Goal: Find contact information: Find contact information

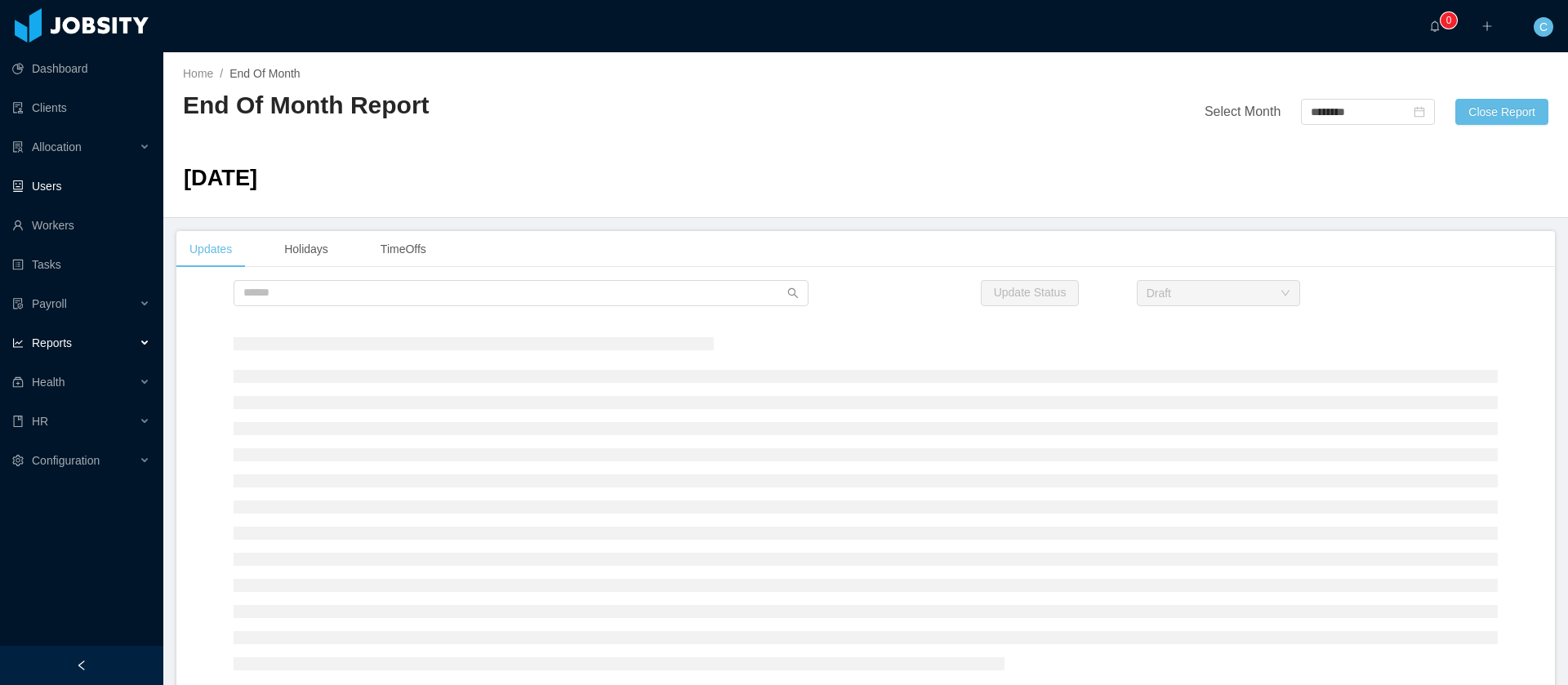
click at [59, 185] on link "Users" at bounding box center [81, 186] width 138 height 33
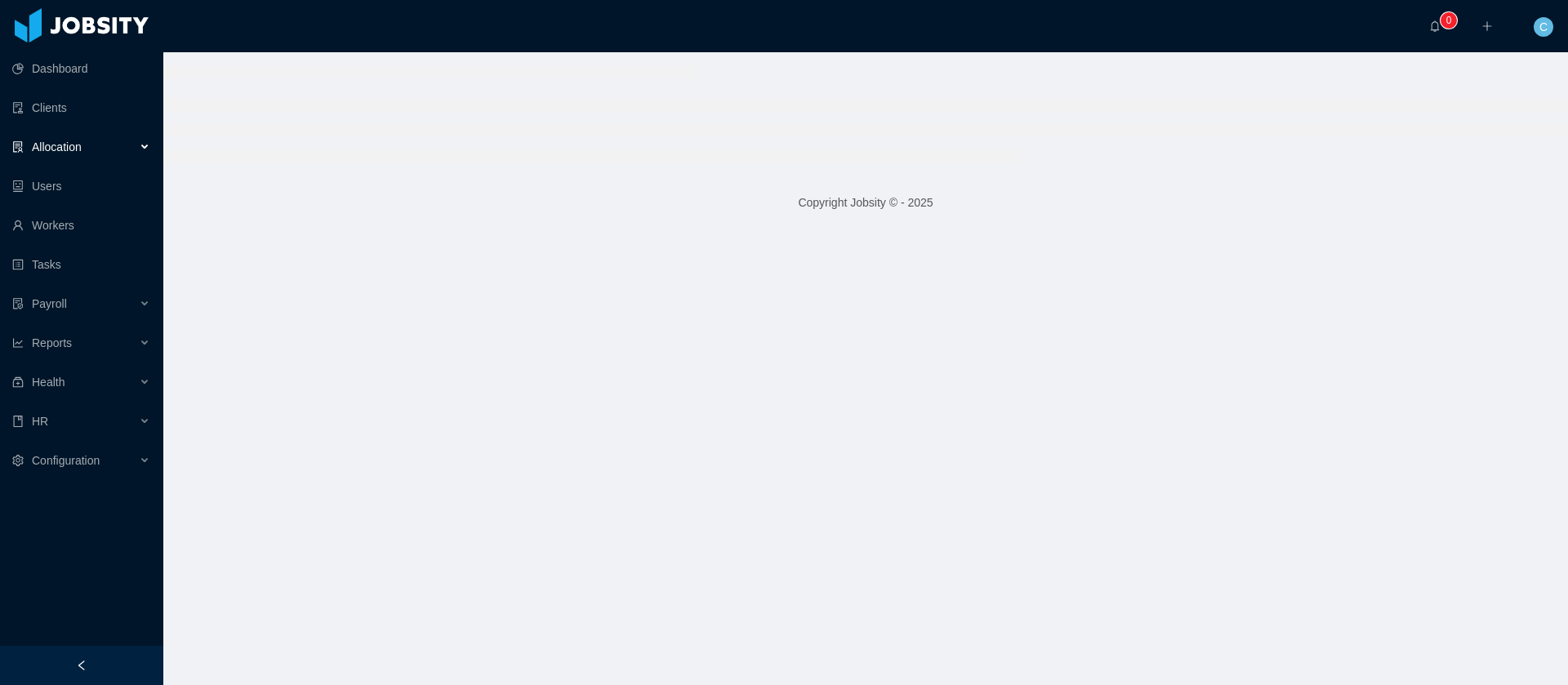
click at [60, 151] on span "Allocation" at bounding box center [57, 147] width 50 height 13
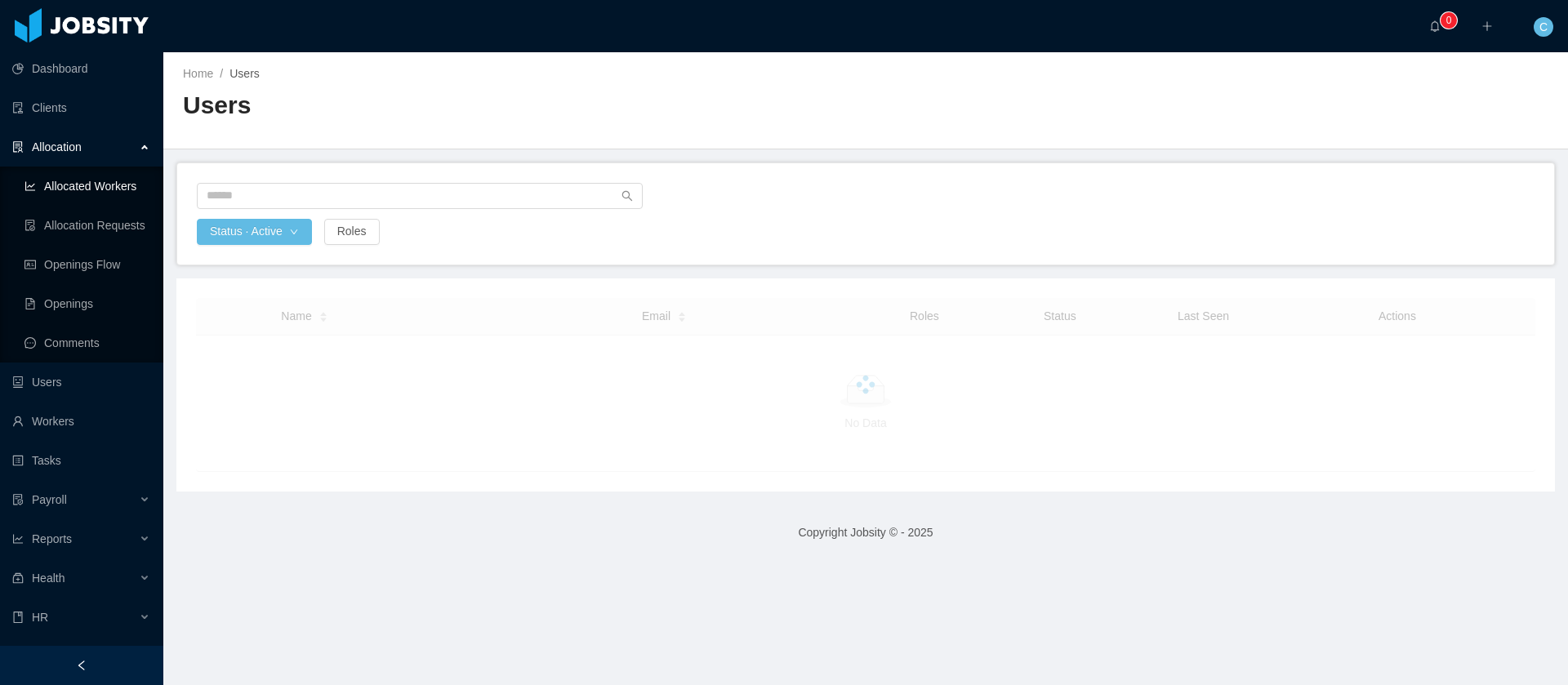
click at [93, 188] on link "Allocated Workers" at bounding box center [86, 186] width 125 height 33
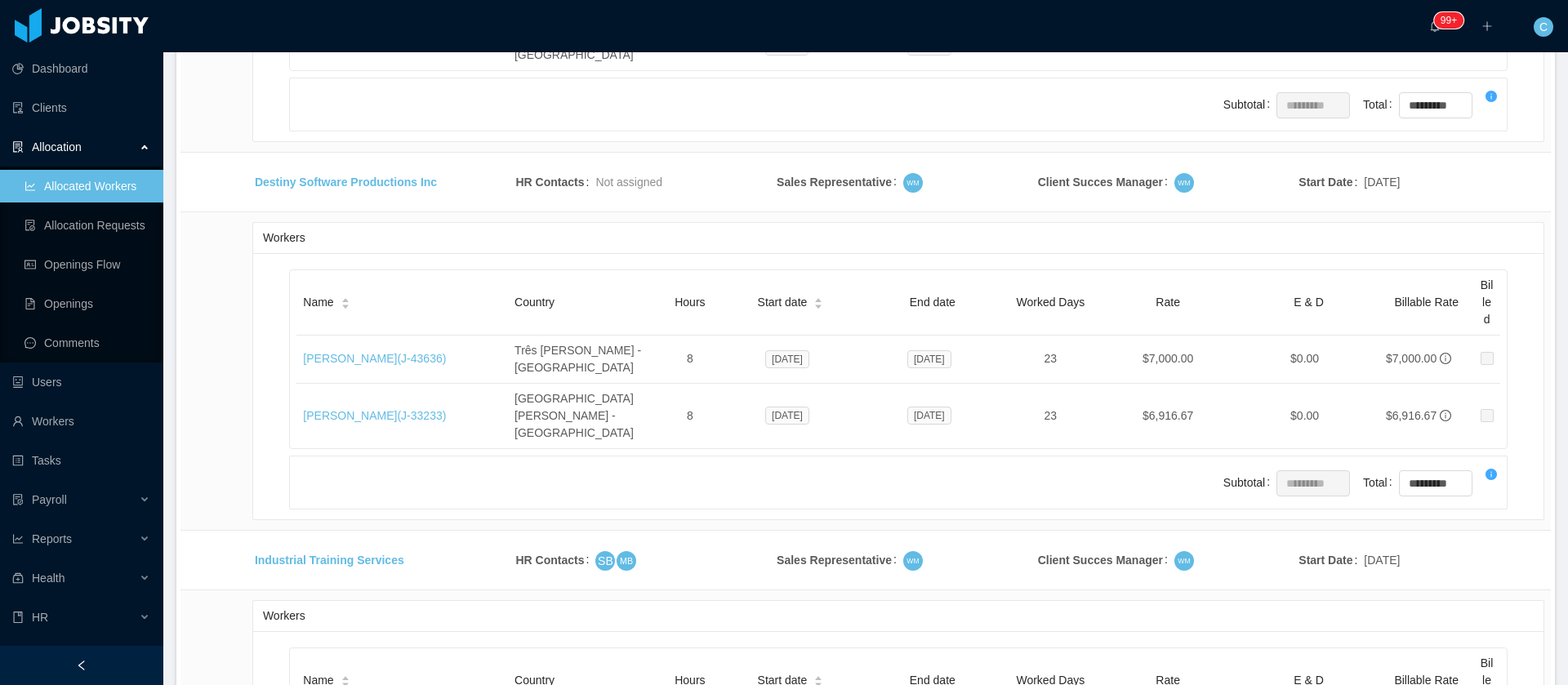
scroll to position [27890, 0]
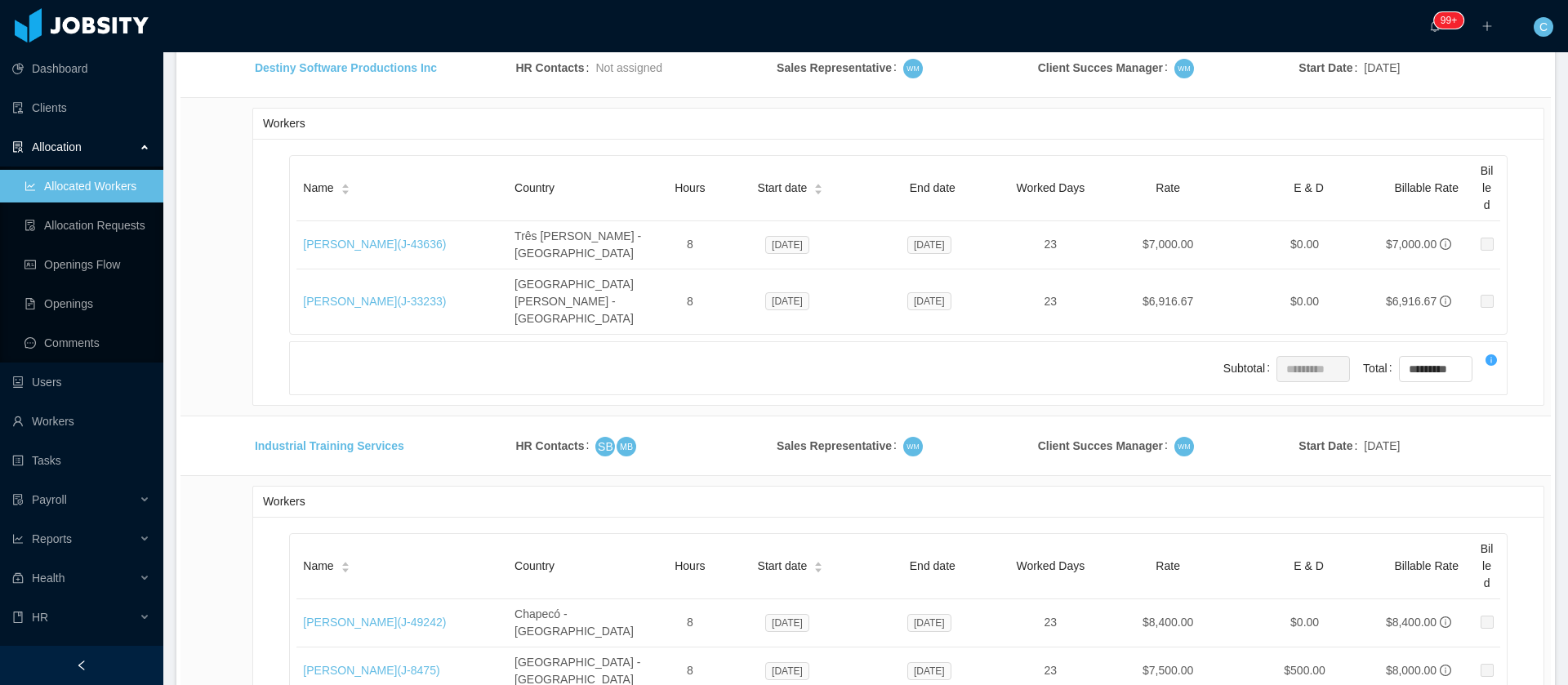
click at [1472, 571] on li "500 / page" at bounding box center [1487, 563] width 75 height 26
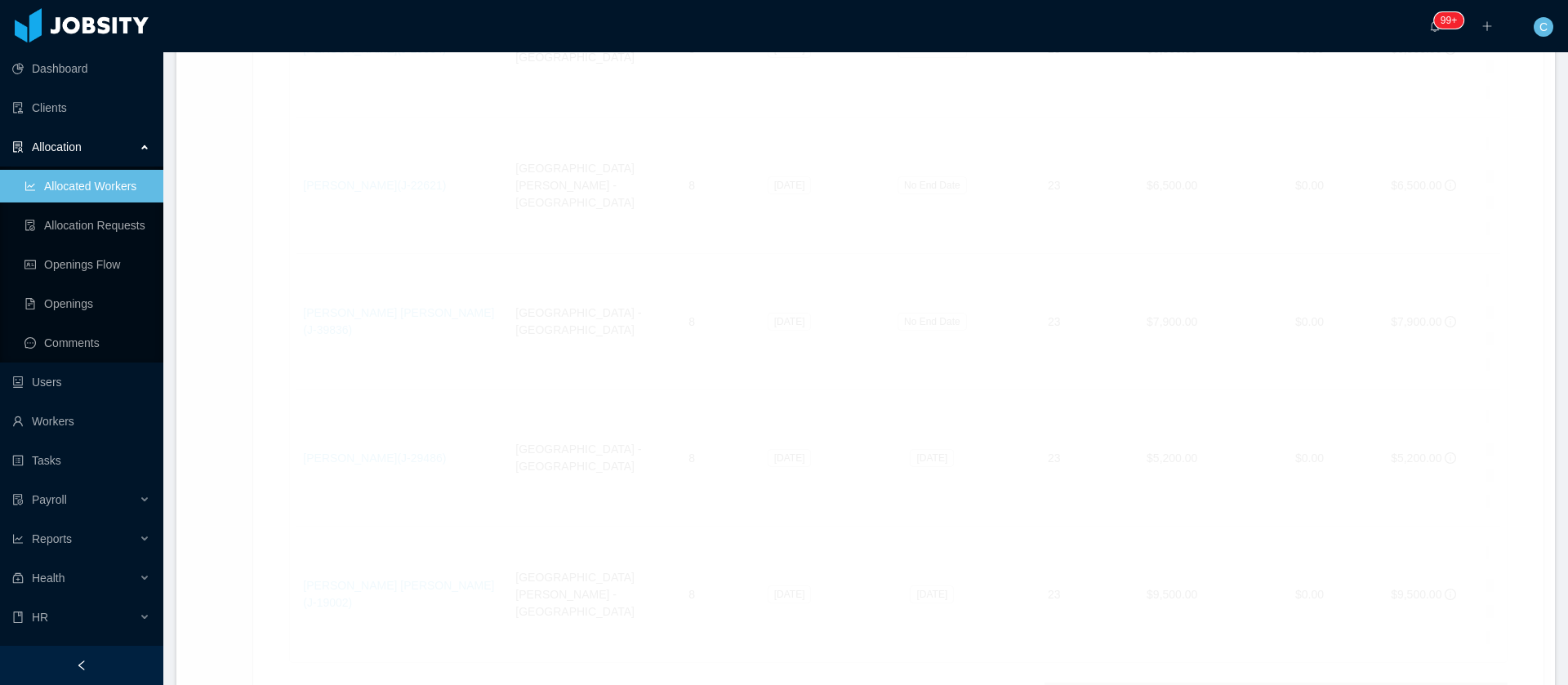
scroll to position [27936, 0]
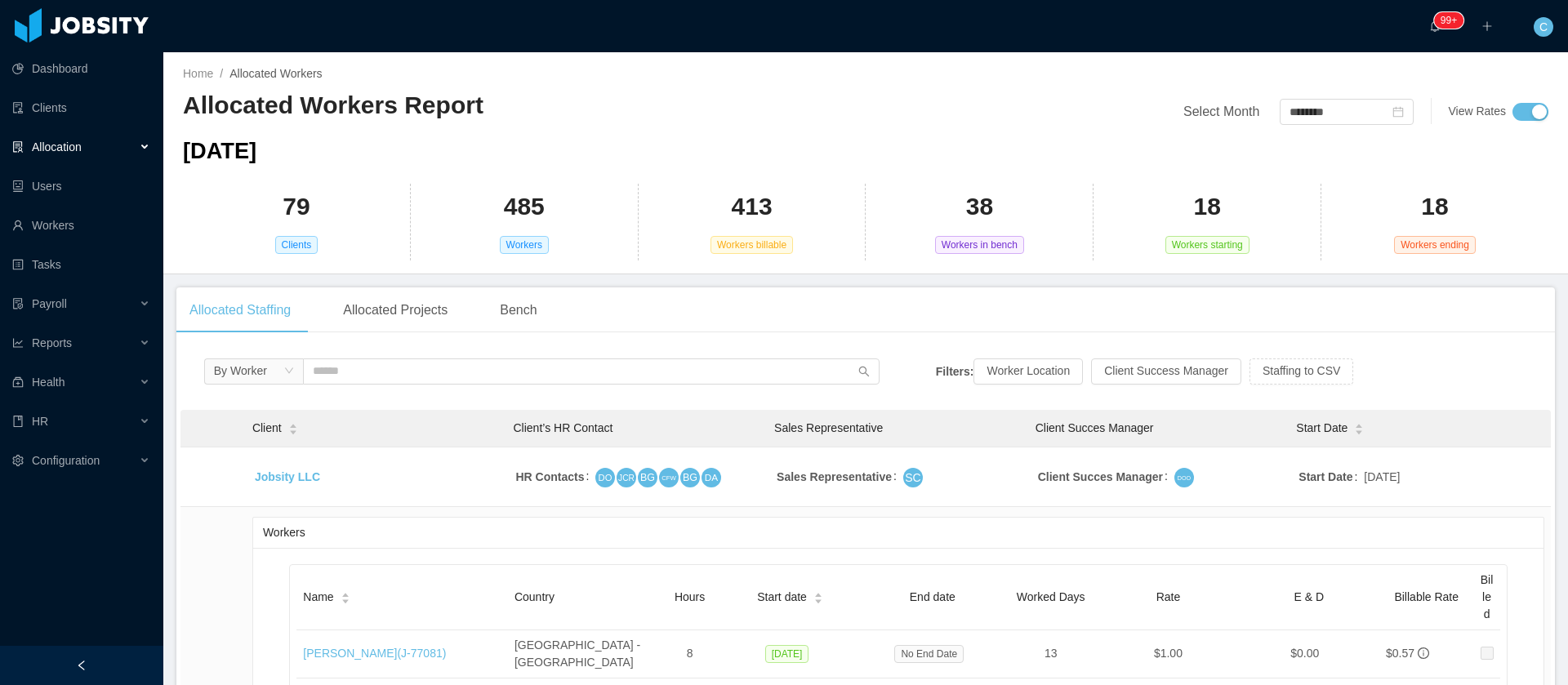
scroll to position [15836, 0]
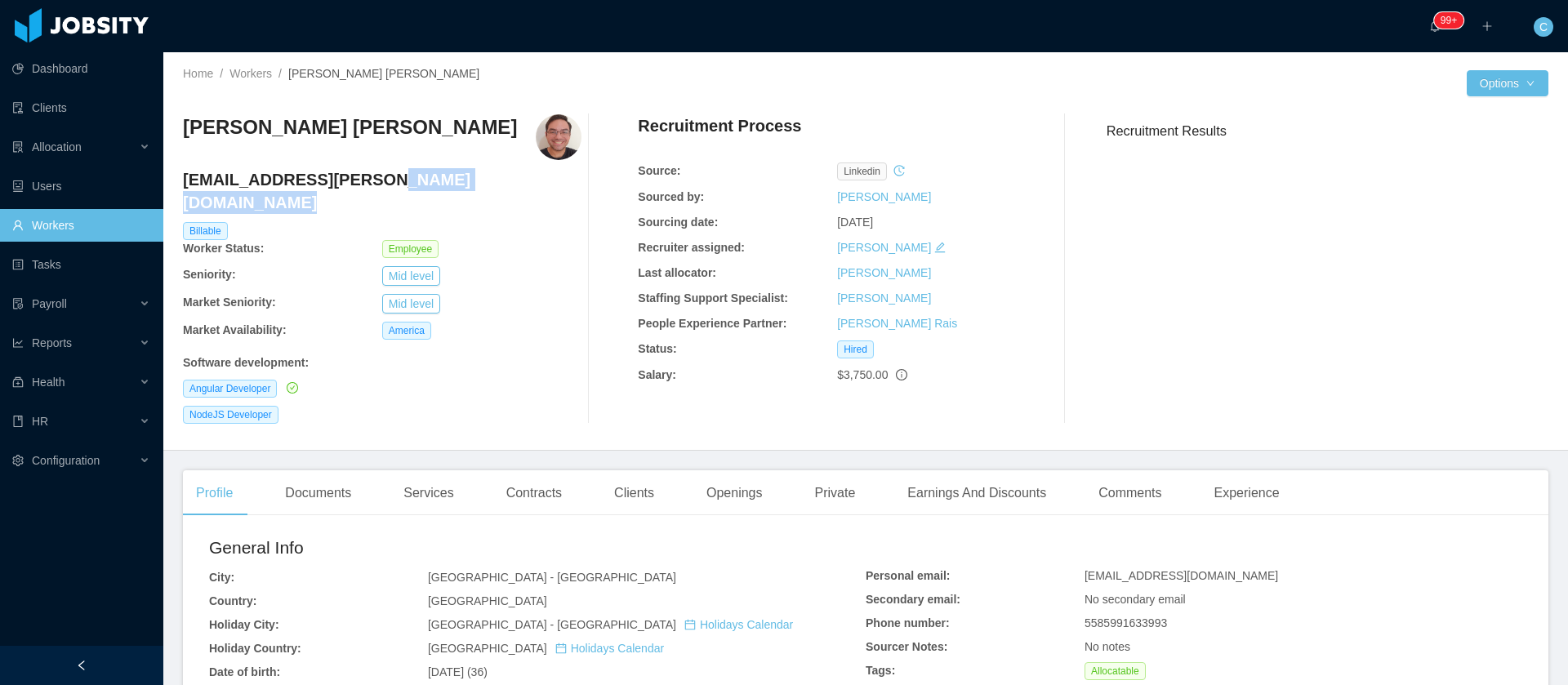
drag, startPoint x: 325, startPoint y: 179, endPoint x: 180, endPoint y: 185, distance: 145.1
click at [180, 185] on div "Home / Workers / [PERSON_NAME] [PERSON_NAME] / Options [PERSON_NAME] de Sousa […" at bounding box center [865, 251] width 1404 height 399
click at [205, 176] on h4 "[EMAIL_ADDRESS][PERSON_NAME][DOMAIN_NAME]" at bounding box center [382, 191] width 399 height 46
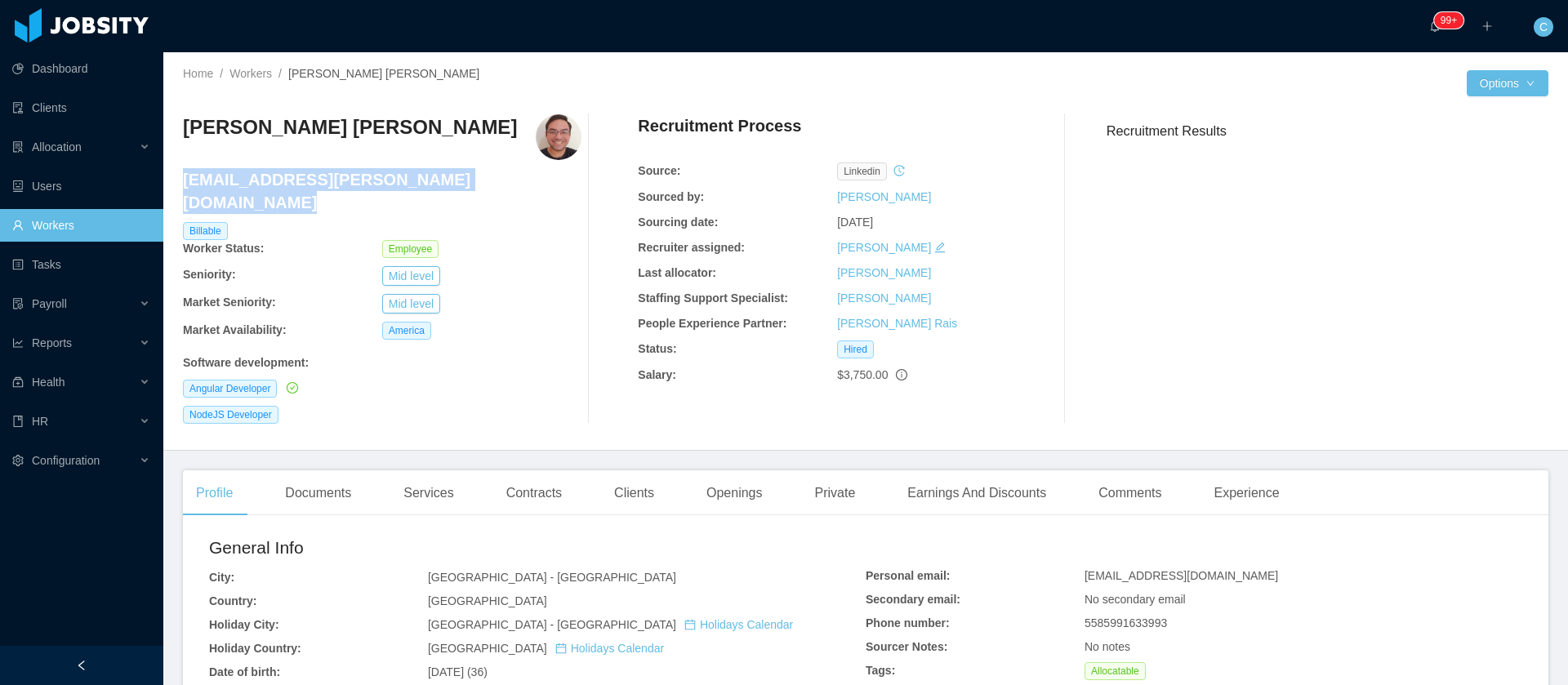
copy h4 "[EMAIL_ADDRESS][PERSON_NAME][DOMAIN_NAME]"
